Goal: Task Accomplishment & Management: Complete application form

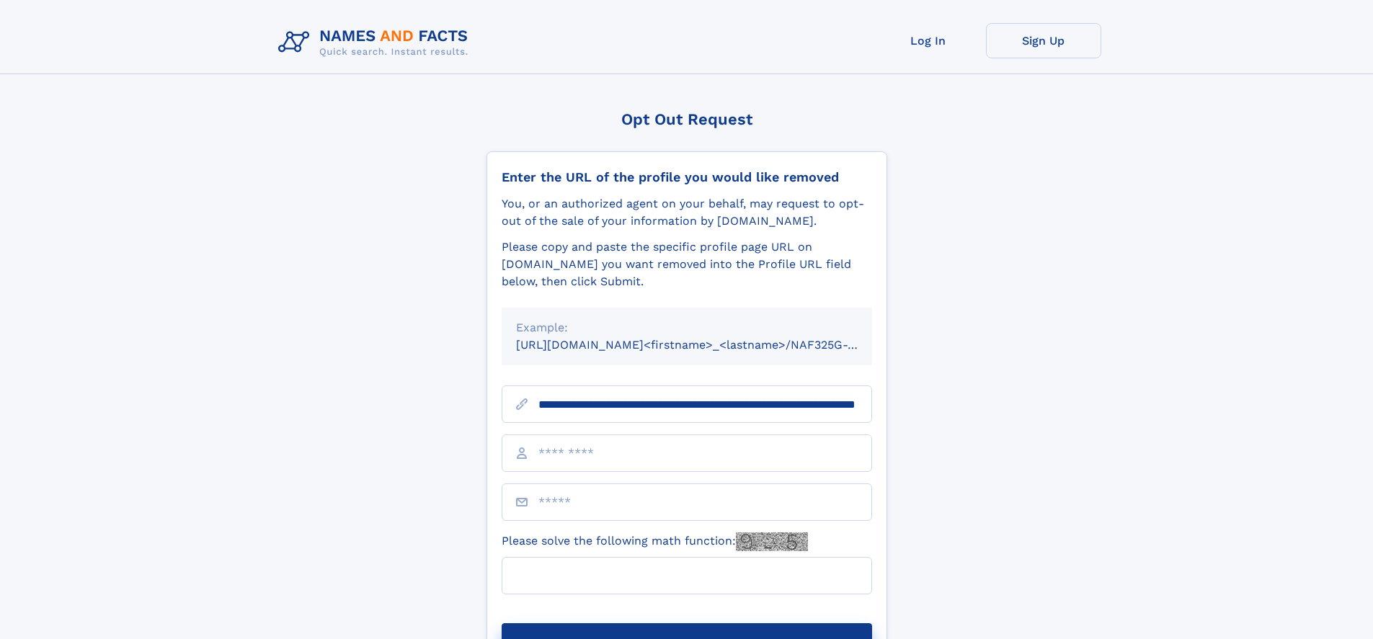
scroll to position [0, 142]
type input "**********"
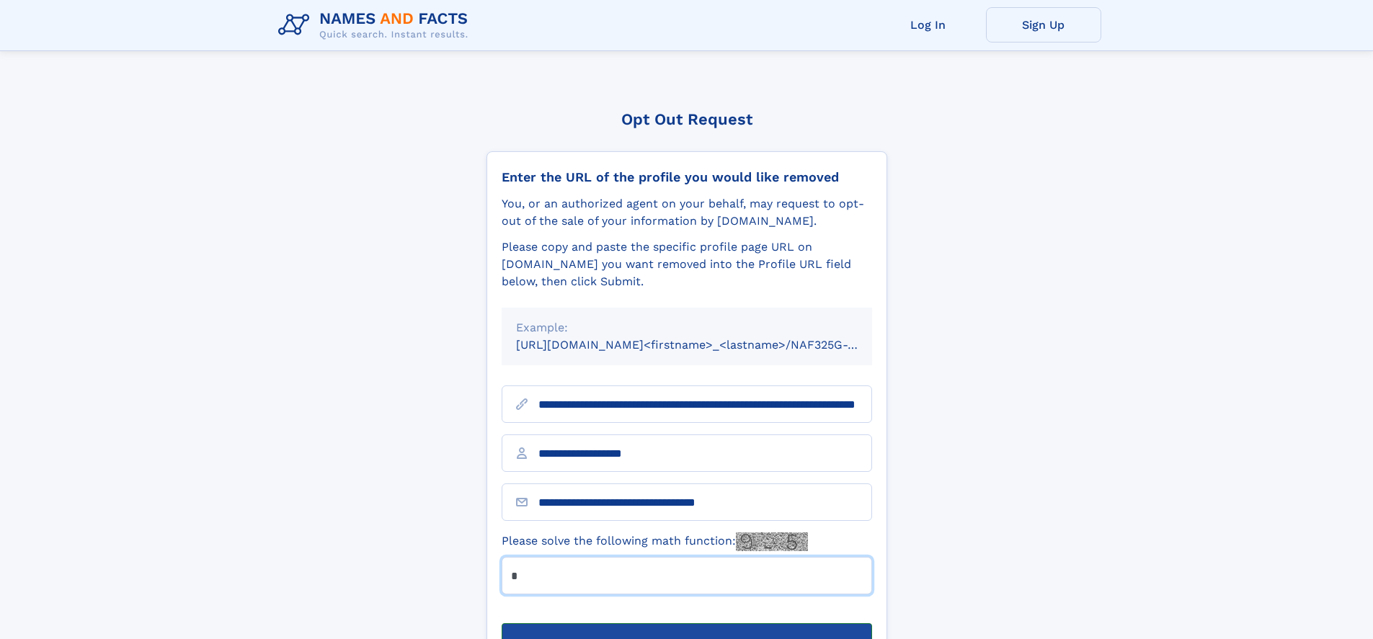
type input "*"
click at [686, 624] on button "Submit Opt Out Request" at bounding box center [687, 647] width 371 height 46
